Goal: Communication & Community: Answer question/provide support

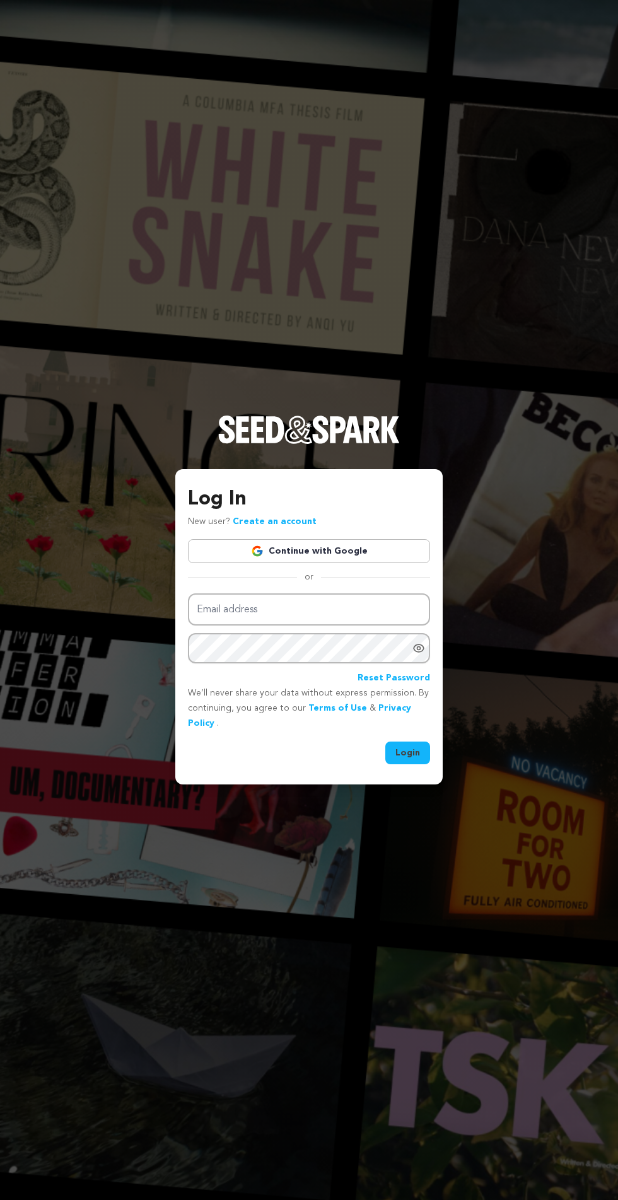
scroll to position [9, 0]
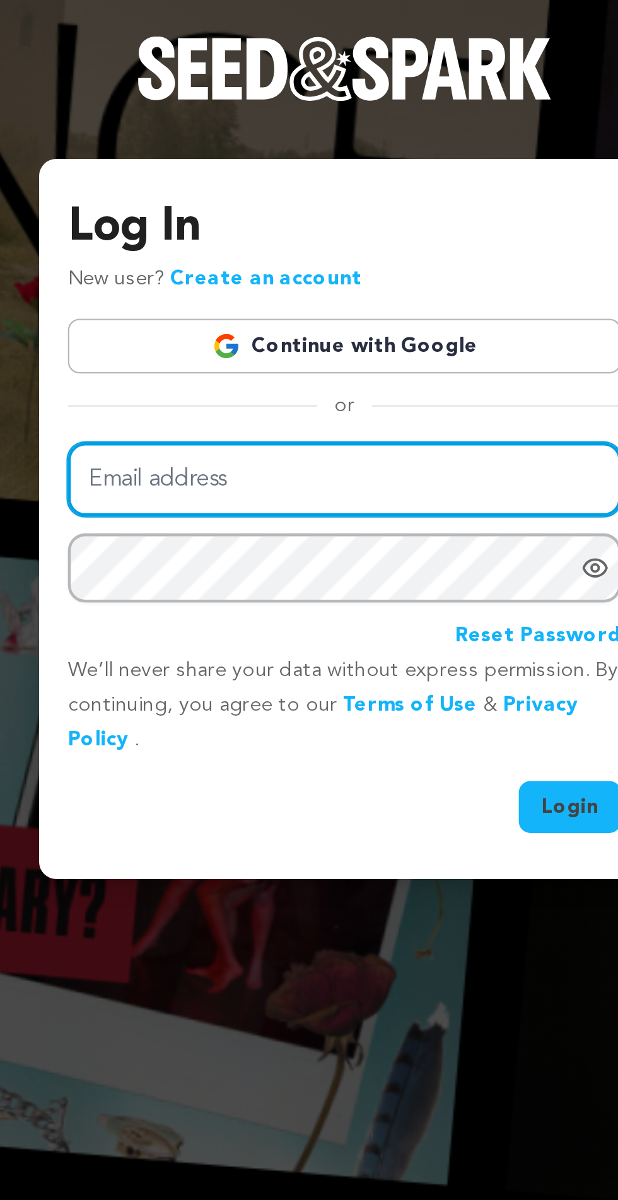
type input "[EMAIL_ADDRESS][DOMAIN_NAME]"
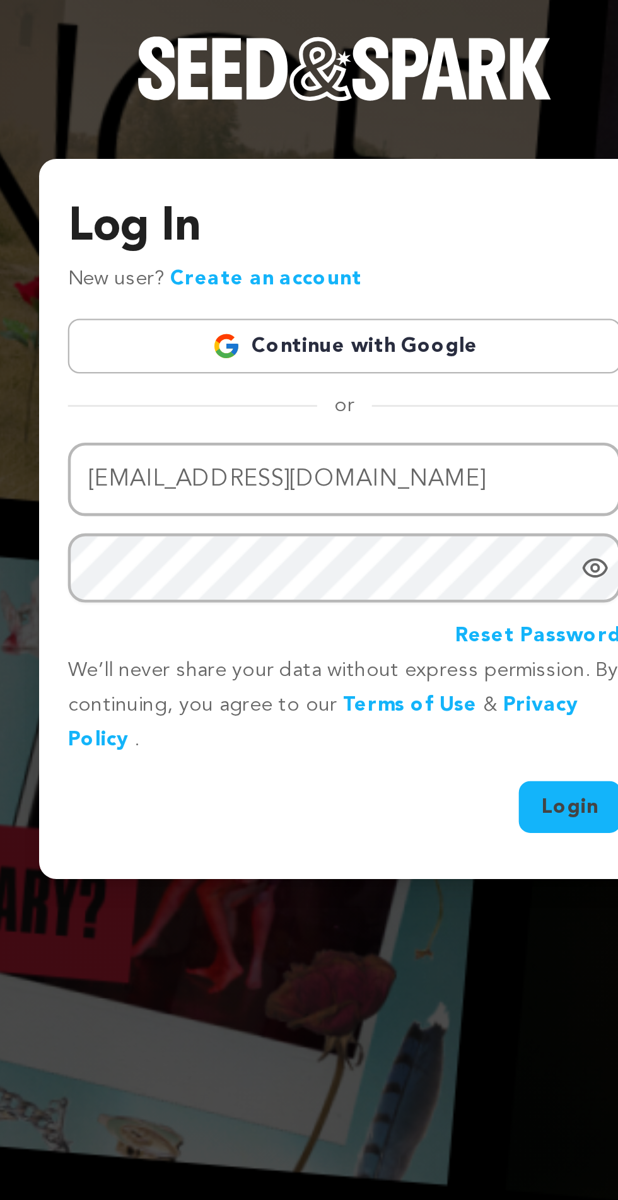
click at [385, 742] on button "Login" at bounding box center [407, 753] width 45 height 23
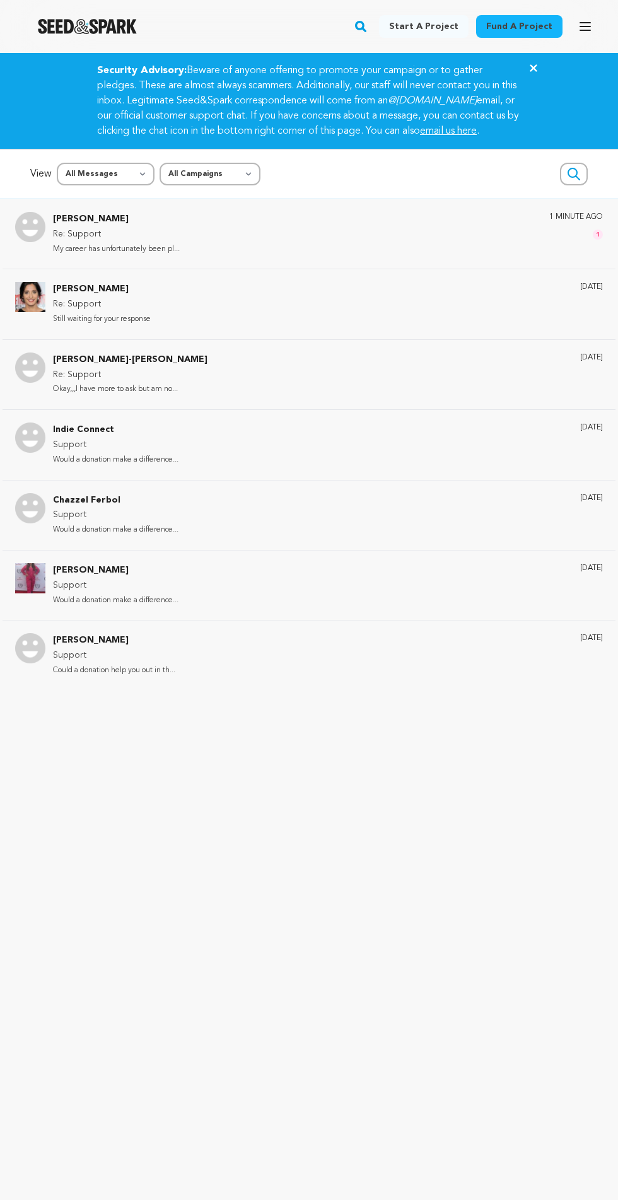
click at [223, 250] on div "Andrea Ngeleka Re: Support My career has unfortunately been pl... 1 minute ago 1" at bounding box center [328, 234] width 550 height 44
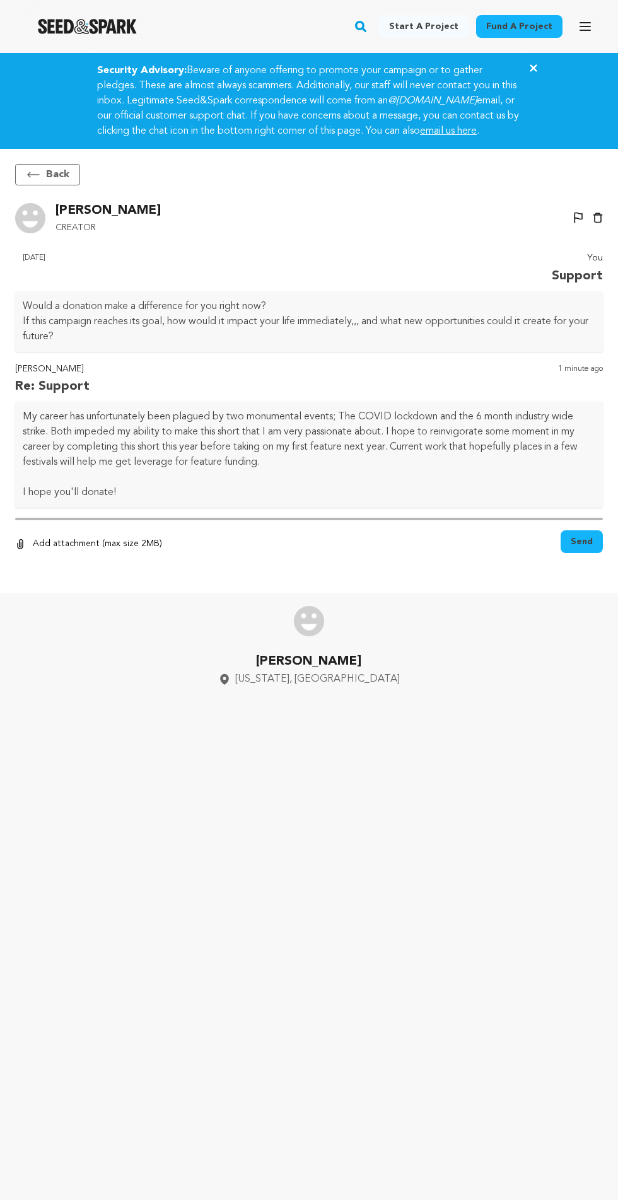
scroll to position [83, 0]
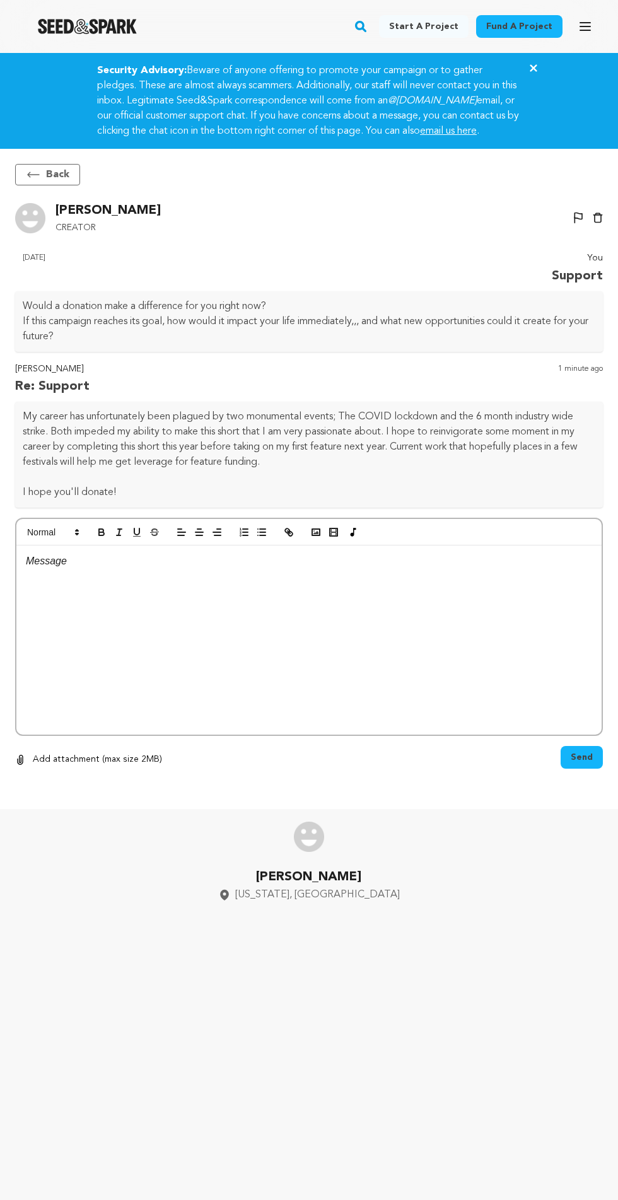
click at [169, 553] on div at bounding box center [308, 640] width 585 height 189
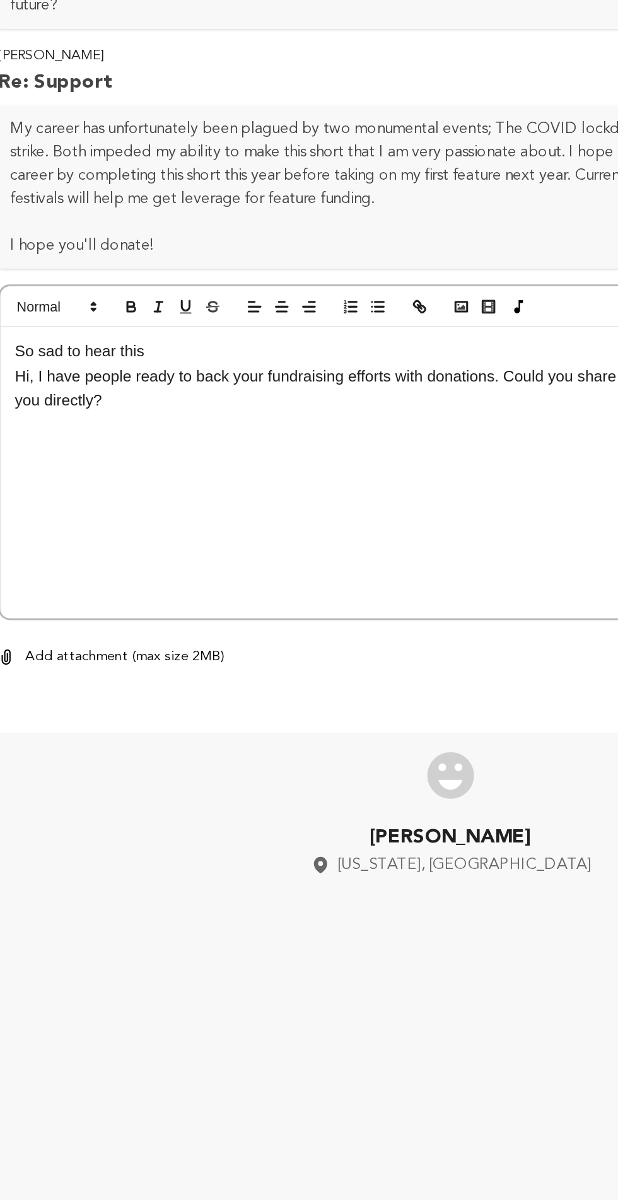
click at [35, 570] on p "Hi, I have people ready to back your fundraising efforts with donations. Could …" at bounding box center [309, 586] width 566 height 32
click at [46, 570] on p "Hi, I have people ready to back your fundraising efforts with donations. Could …" at bounding box center [309, 586] width 566 height 32
click at [37, 570] on p "Hi, I have people ready to back your fundraising efforts with donations. Could …" at bounding box center [309, 586] width 566 height 32
click at [49, 570] on p "Hi, I have people ready to back your fundraising efforts with donations. Could …" at bounding box center [309, 586] width 566 height 32
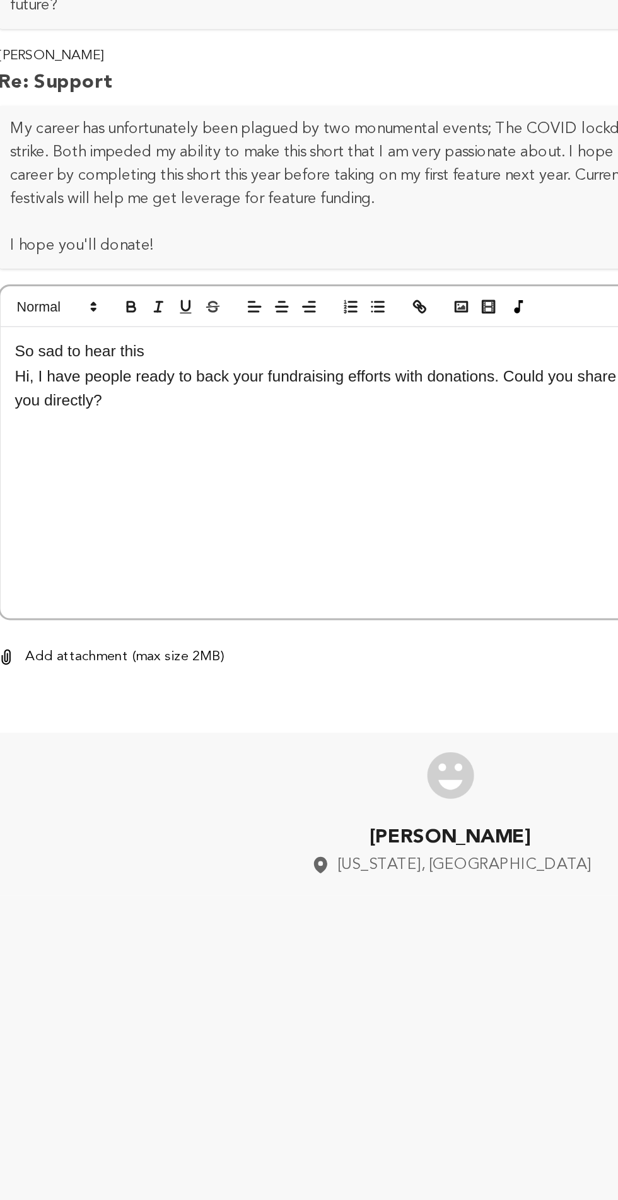
click at [47, 570] on p "Hi, I have people ready to back your fundraising efforts with donations. Could …" at bounding box center [309, 586] width 566 height 32
click at [45, 570] on p "Hi, I have people ready to back your fundraising efforts with donations. Could …" at bounding box center [309, 586] width 566 height 32
click at [47, 570] on p "Hi, I have people ready to back your fundraising efforts with donations. Could …" at bounding box center [309, 586] width 566 height 32
click at [39, 570] on p "Hi, I have people ready to back your fundraising efforts with donations. Could …" at bounding box center [309, 586] width 566 height 32
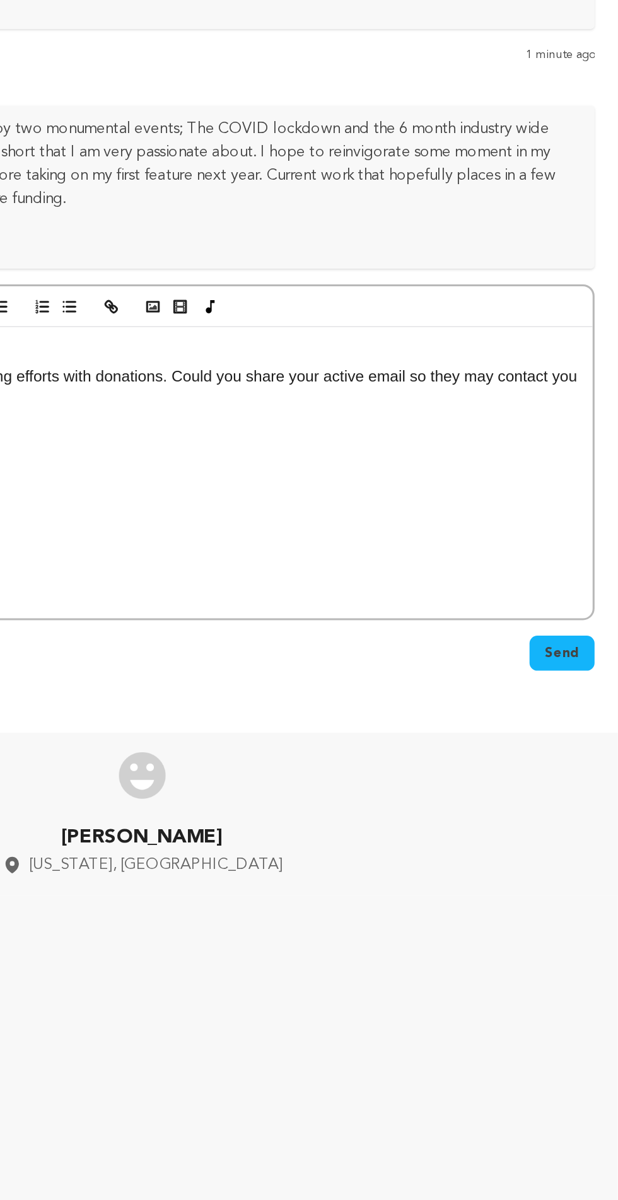
click at [591, 746] on button "Send" at bounding box center [582, 757] width 42 height 23
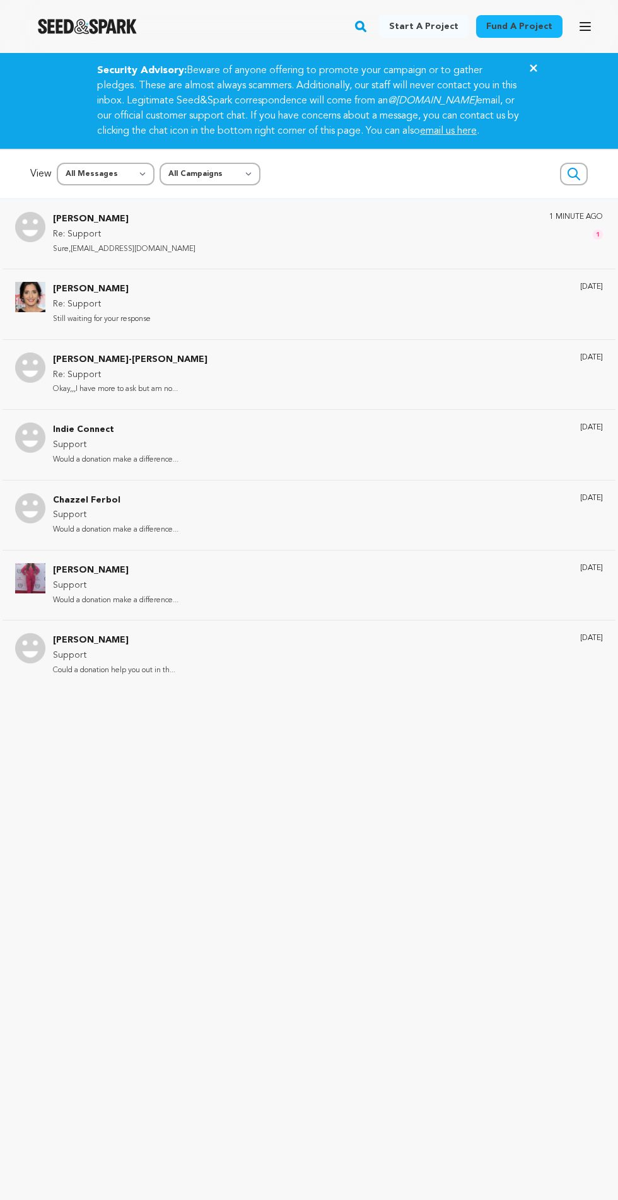
click at [374, 256] on div "[PERSON_NAME] Re: Support Sure, [EMAIL_ADDRESS][DOMAIN_NAME] 1 minute ago 1" at bounding box center [328, 234] width 550 height 44
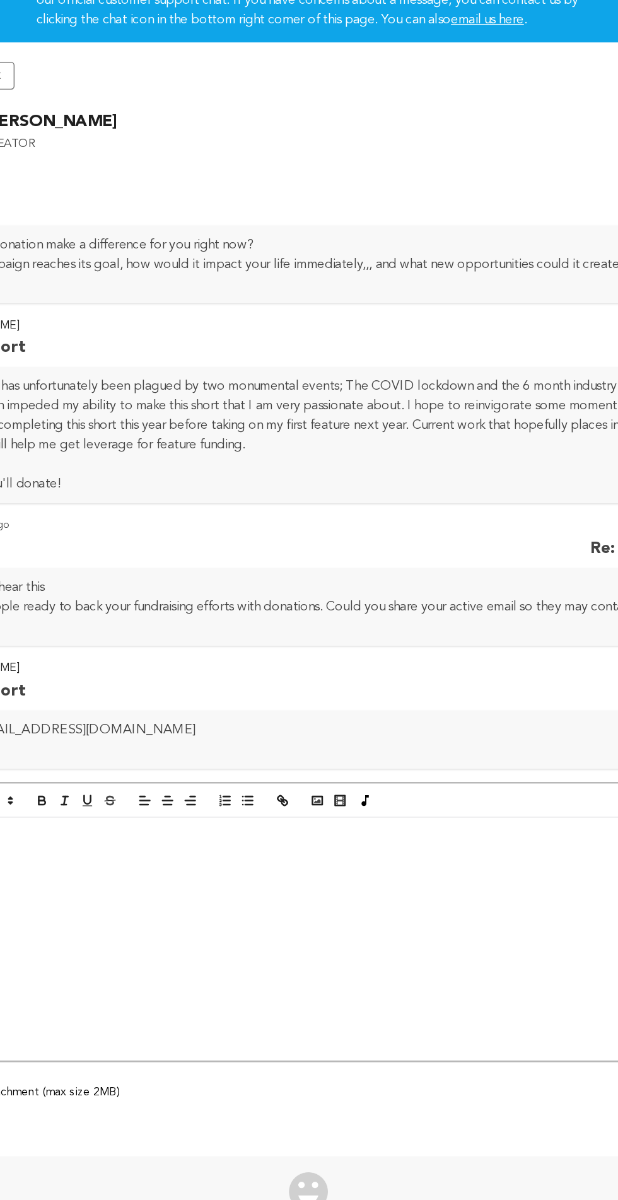
scroll to position [83, 0]
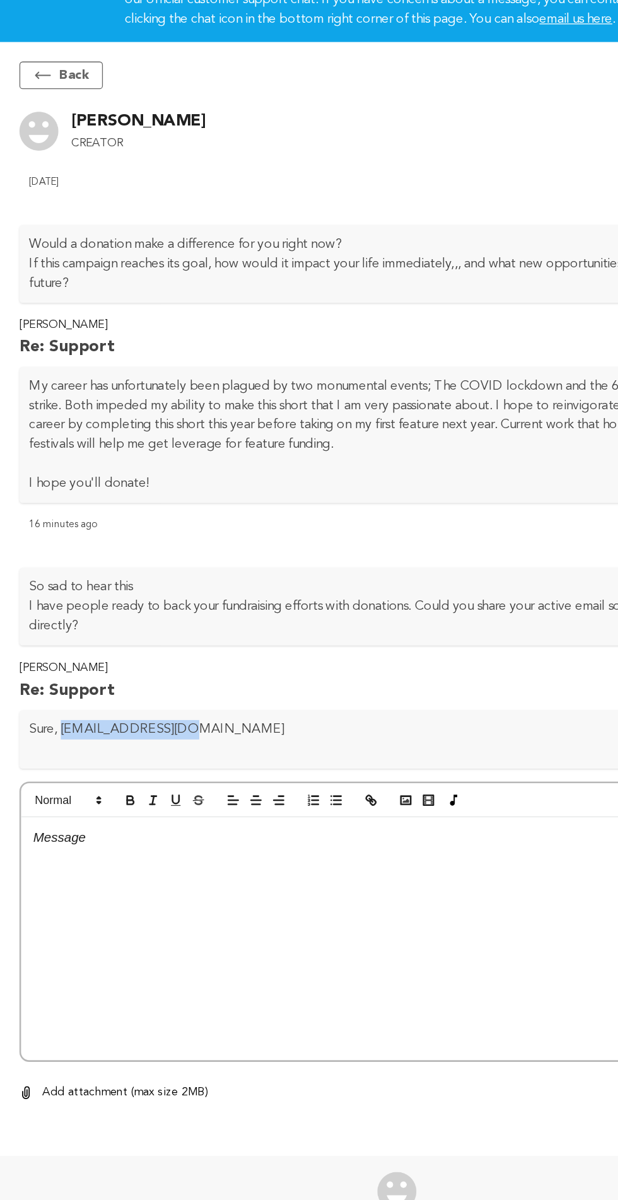
copy p "[EMAIL_ADDRESS][DOMAIN_NAME]"
click at [320, 753] on div at bounding box center [308, 847] width 585 height 189
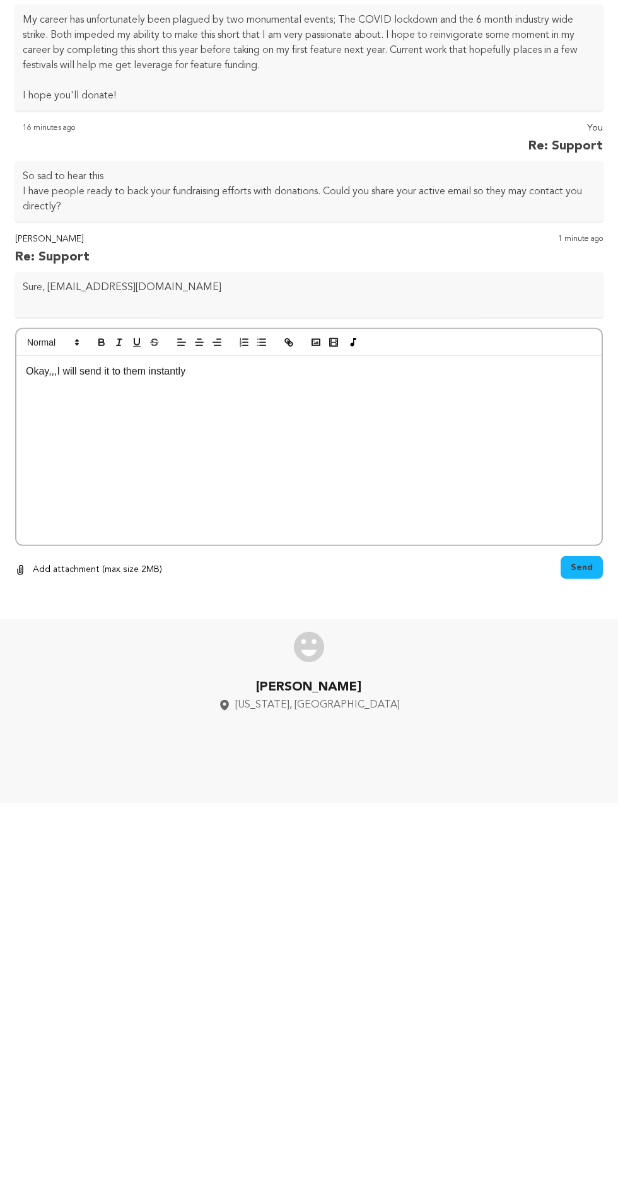
click at [592, 953] on button "Send" at bounding box center [582, 964] width 42 height 23
